Goal: Find specific page/section: Find specific page/section

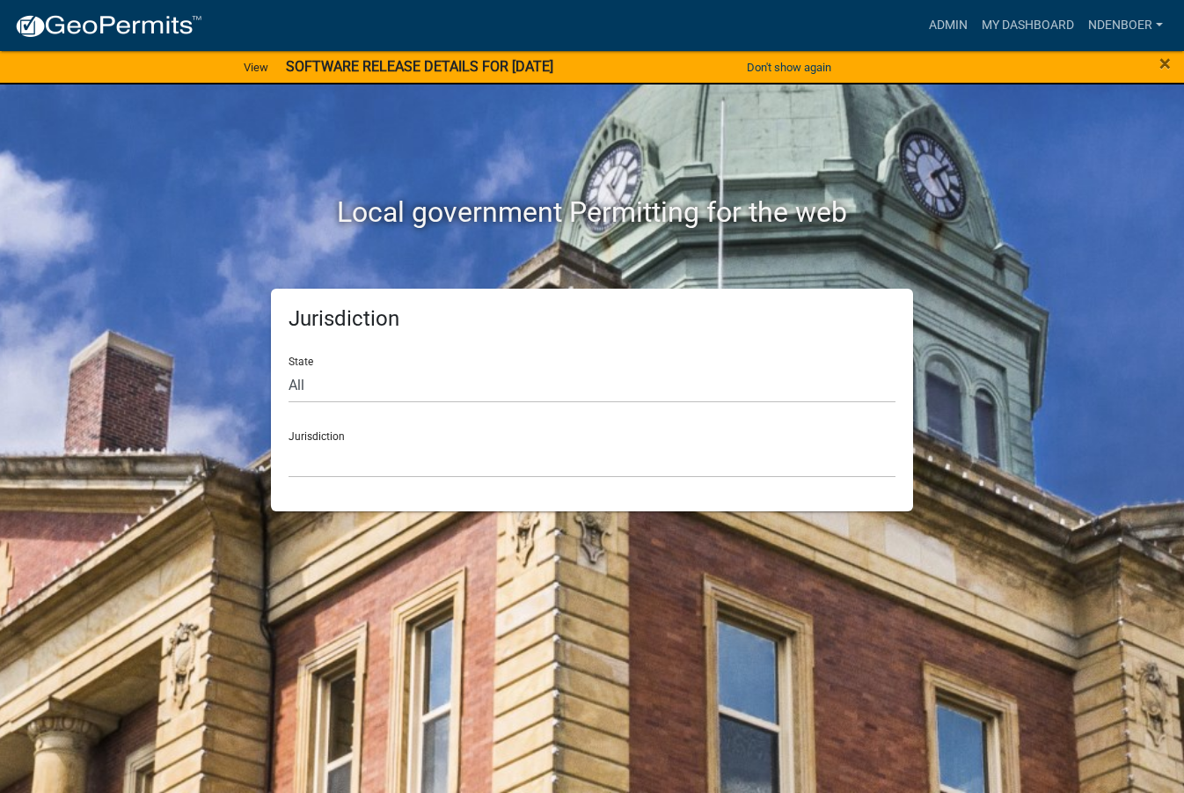
click at [292, 361] on div "State All [US_STATE] [US_STATE] [US_STATE] [US_STATE] [US_STATE] [US_STATE] [US…" at bounding box center [592, 372] width 607 height 61
click at [304, 384] on select "All [US_STATE] [US_STATE] [US_STATE] [US_STATE] [US_STATE] [US_STATE] [US_STATE…" at bounding box center [592, 385] width 607 height 36
select select "[US_STATE]"
click at [289, 367] on select "All [US_STATE] [US_STATE] [US_STATE] [US_STATE] [US_STATE] [US_STATE] [US_STATE…" at bounding box center [592, 385] width 607 height 36
click at [312, 464] on select "[GEOGRAPHIC_DATA], [US_STATE] [GEOGRAPHIC_DATA], [US_STATE] [GEOGRAPHIC_DATA], …" at bounding box center [592, 460] width 607 height 36
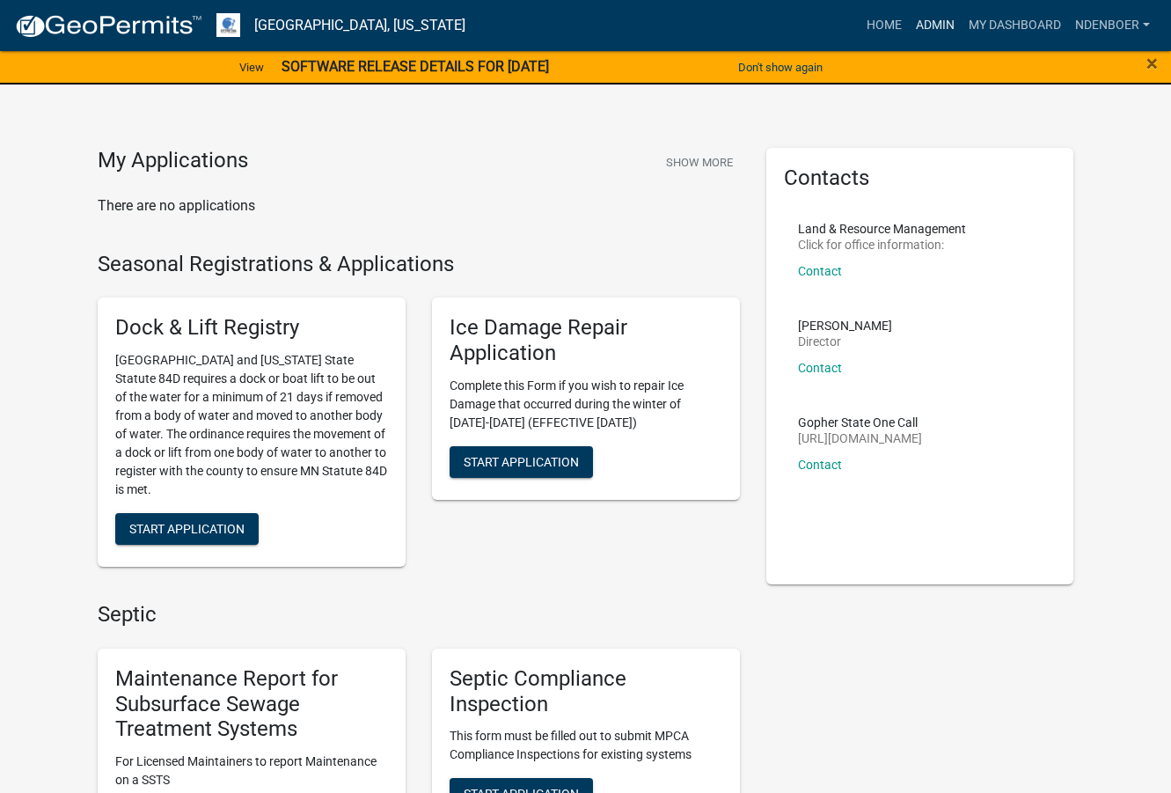
click at [935, 23] on link "Admin" at bounding box center [935, 25] width 53 height 33
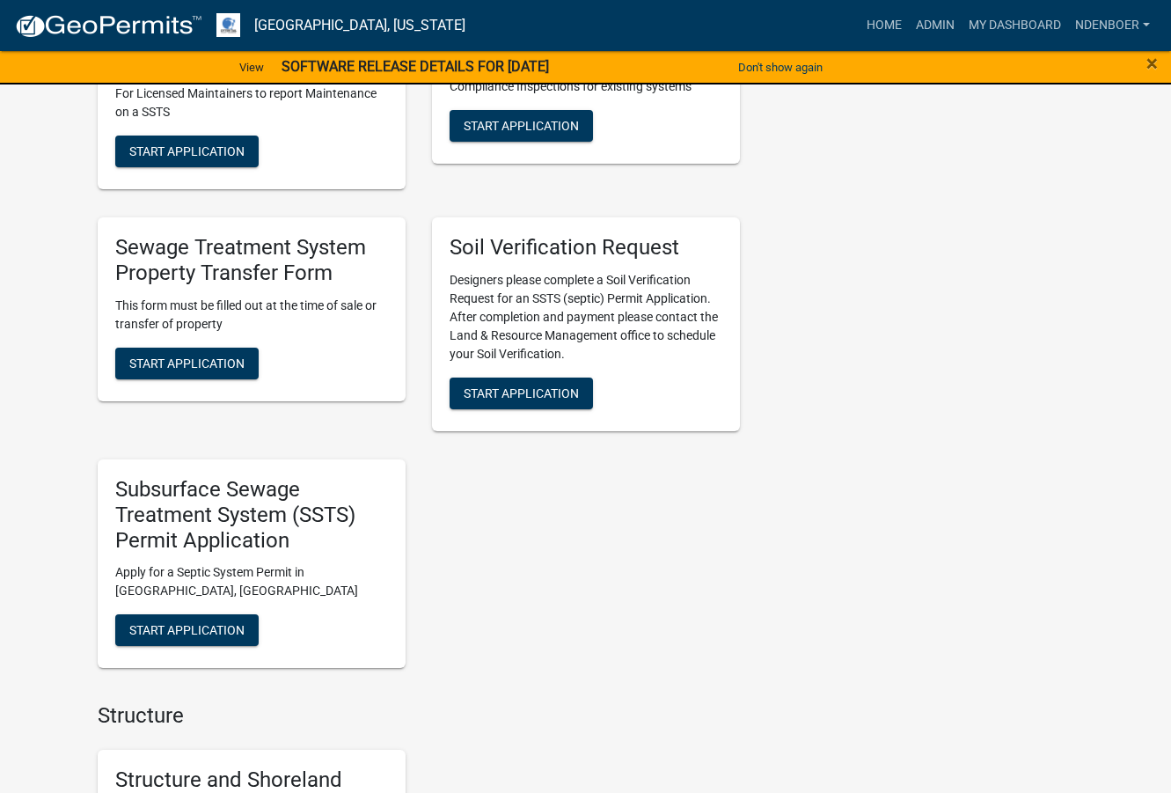
scroll to position [704, 0]
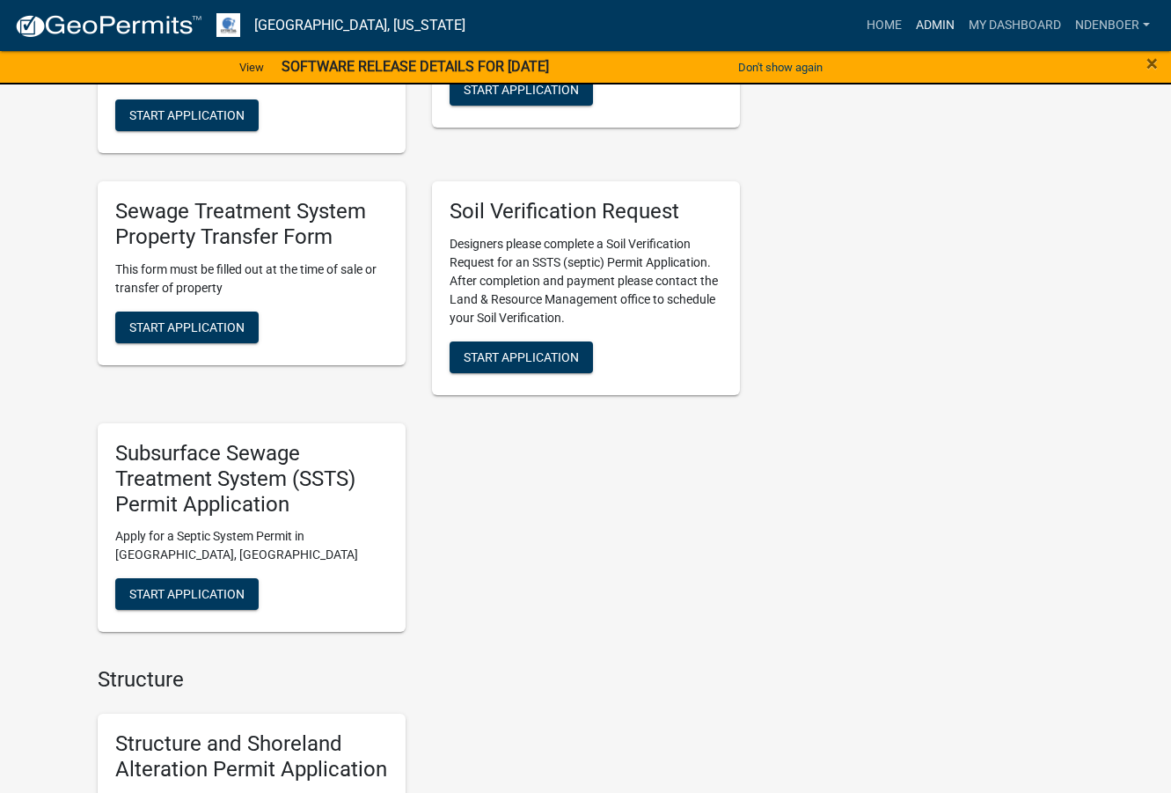
click at [940, 19] on link "Admin" at bounding box center [935, 25] width 53 height 33
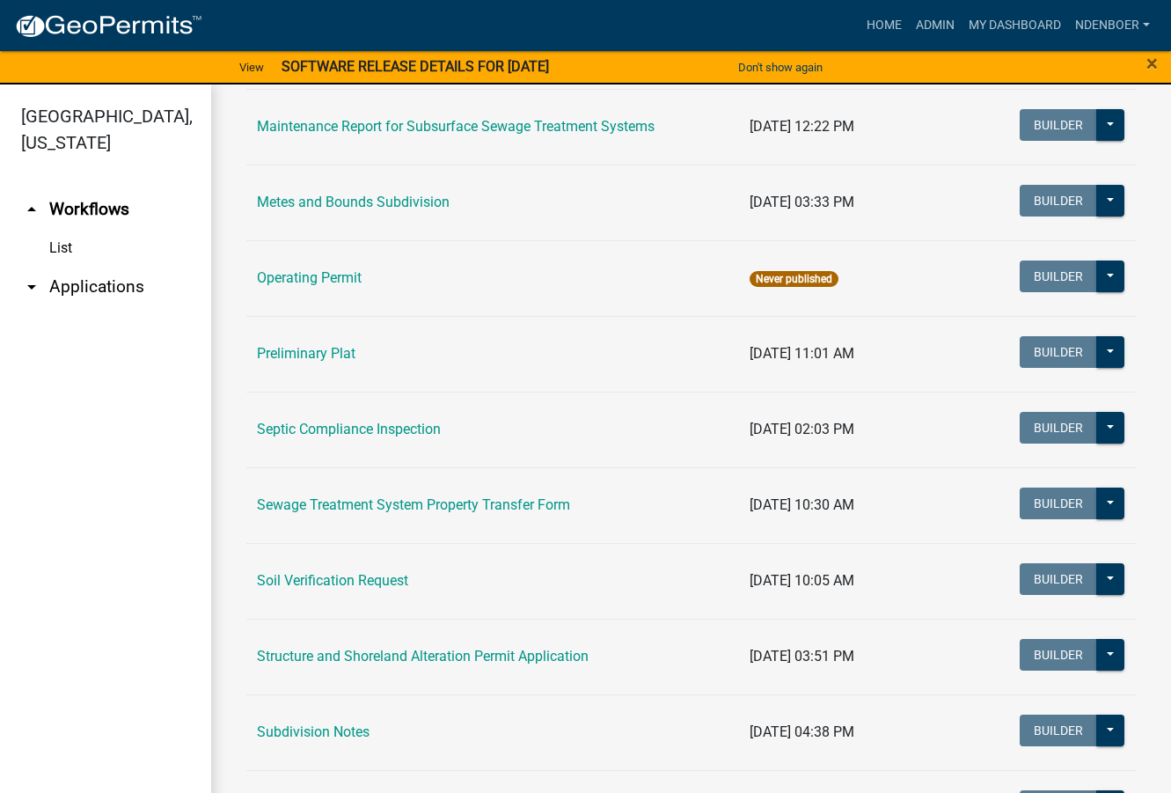
scroll to position [704, 0]
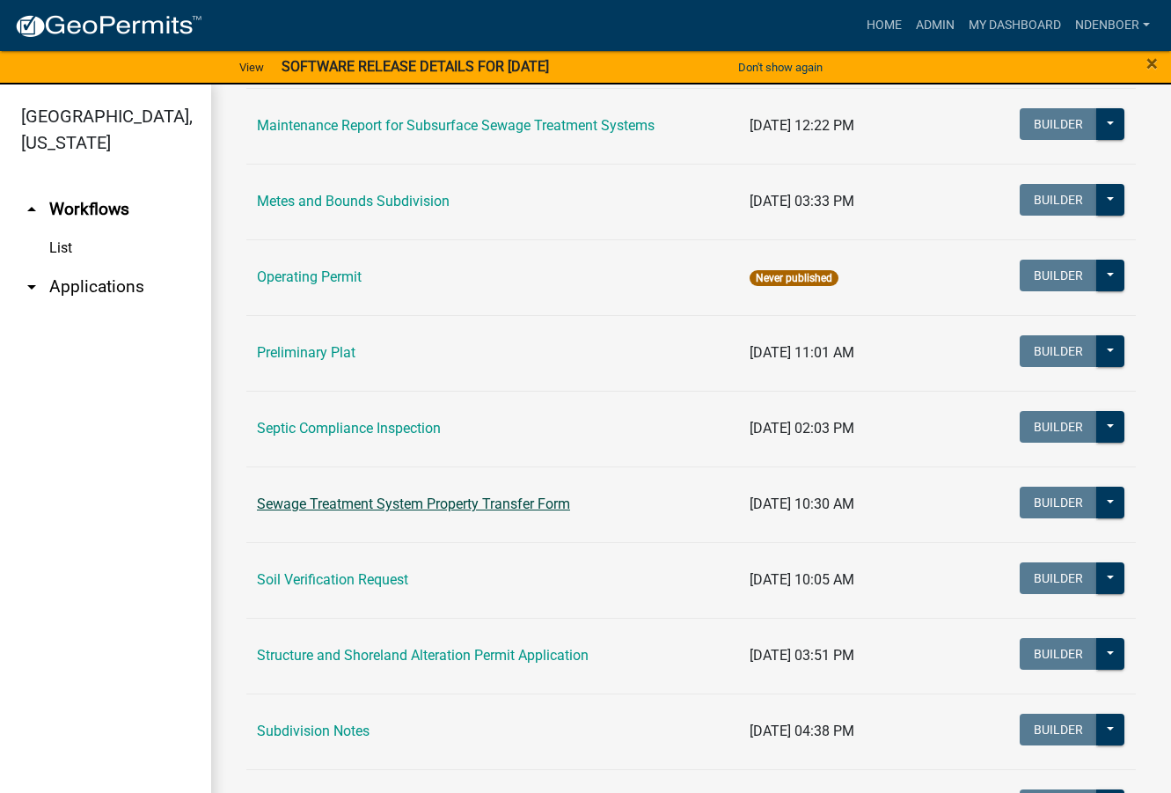
click at [359, 509] on link "Sewage Treatment System Property Transfer Form" at bounding box center [413, 503] width 313 height 17
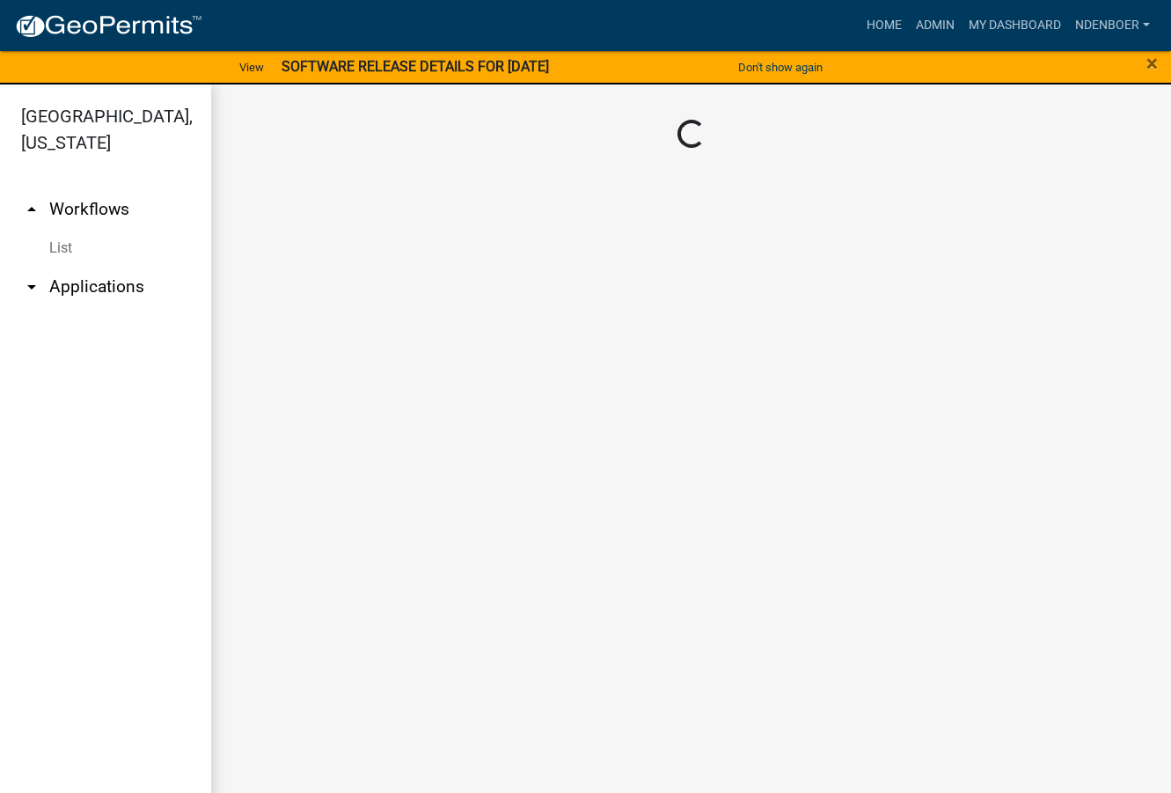
click at [359, 509] on main "Loading..." at bounding box center [691, 448] width 960 height 729
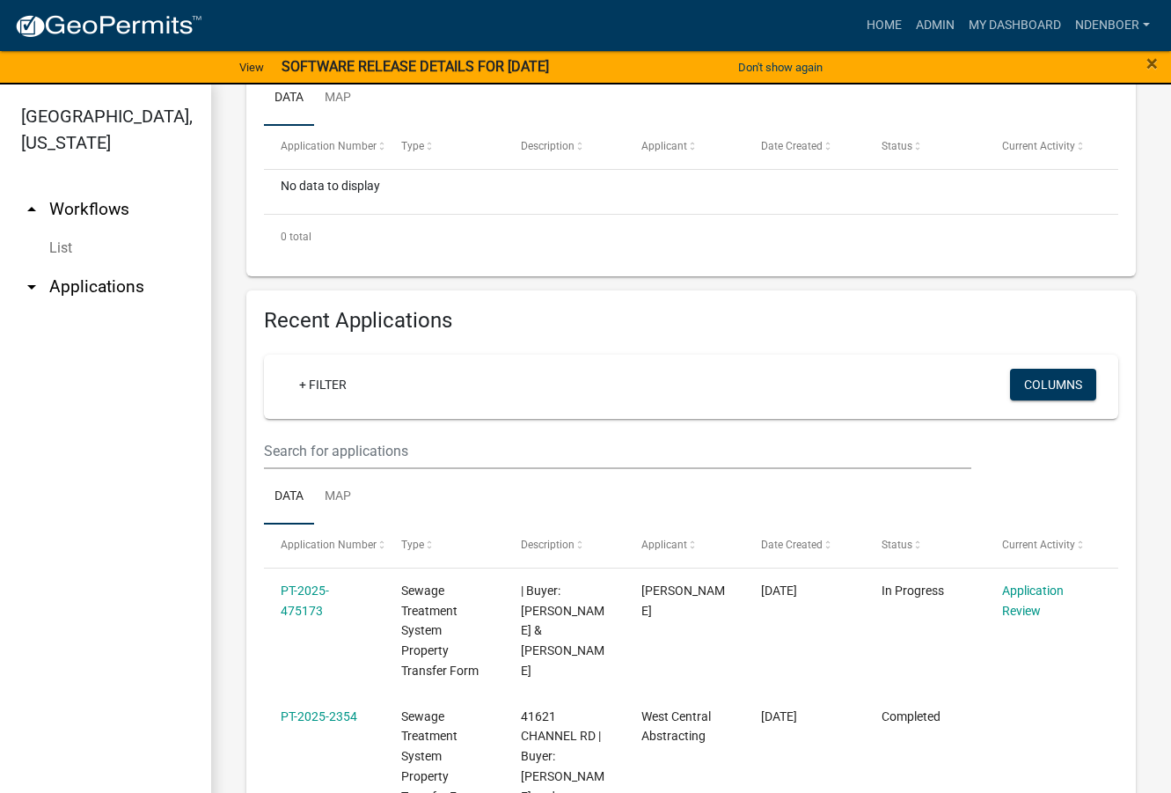
scroll to position [528, 0]
